Goal: Transaction & Acquisition: Purchase product/service

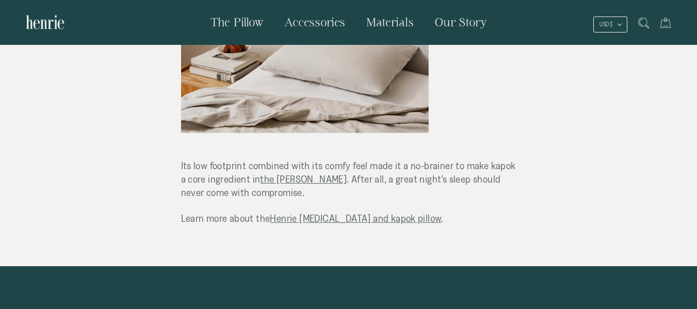
scroll to position [1882, 0]
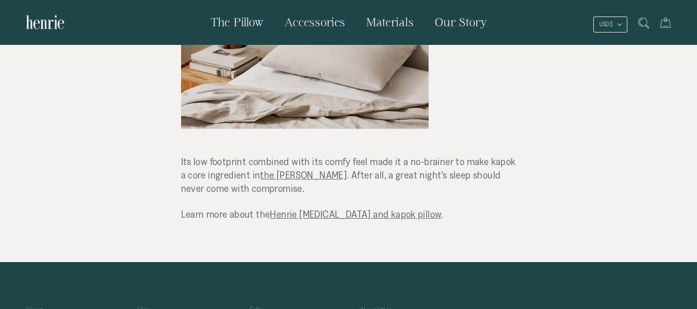
click at [404, 208] on link "Henrie memory foam and kapok pillow" at bounding box center [355, 213] width 171 height 11
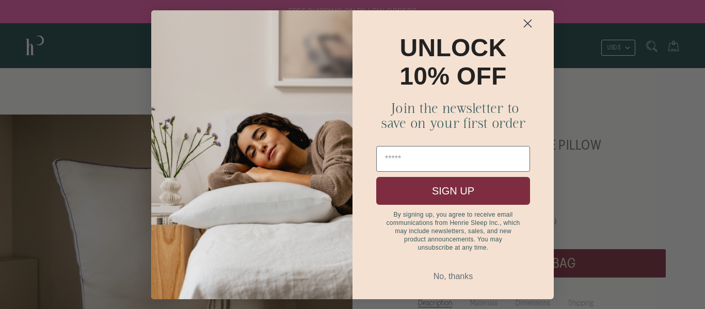
click at [528, 22] on circle "Close dialog" at bounding box center [527, 23] width 17 height 17
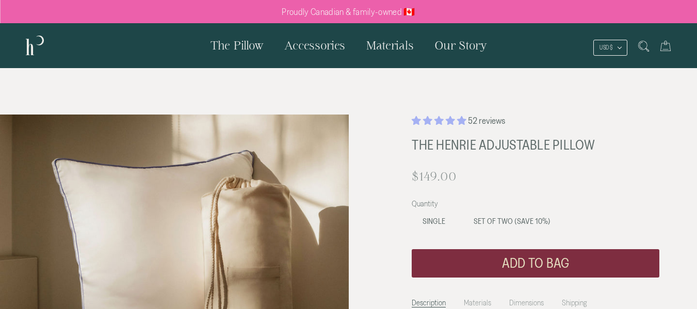
click at [223, 45] on span "The Pillow" at bounding box center [237, 45] width 53 height 13
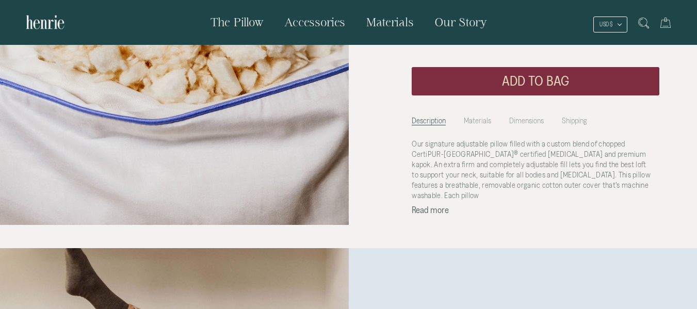
scroll to position [955, 0]
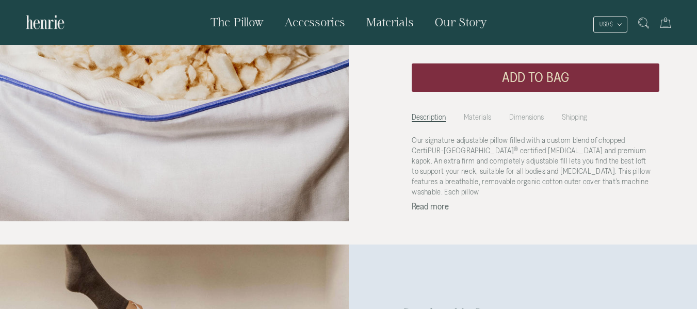
click at [445, 207] on button "Read more" at bounding box center [430, 206] width 37 height 9
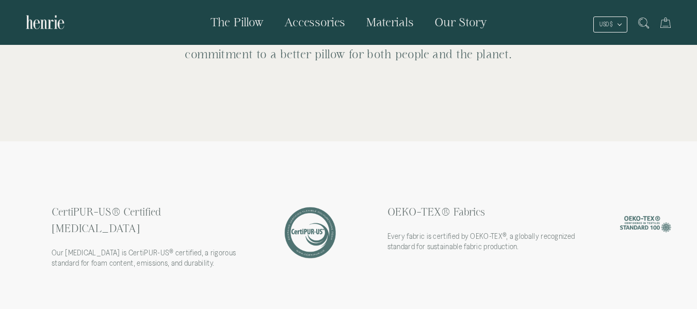
scroll to position [2498, 0]
